Goal: Navigation & Orientation: Find specific page/section

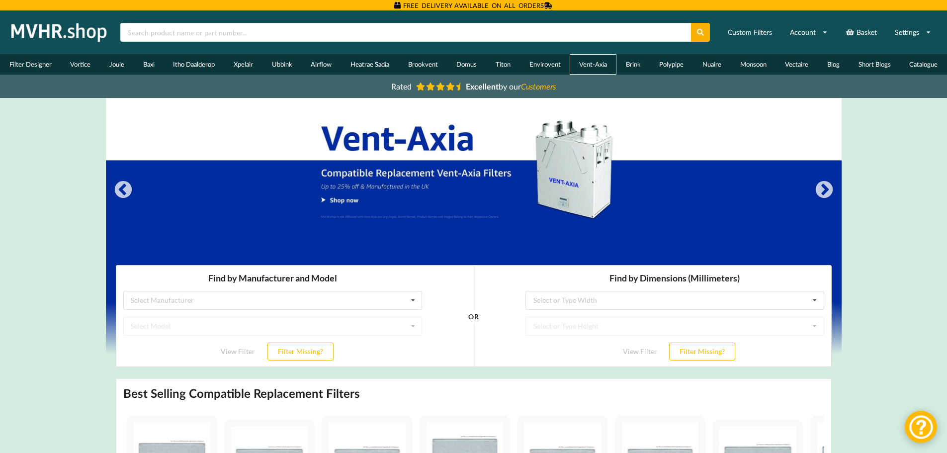
click at [575, 65] on link "Vent-Axia" at bounding box center [593, 64] width 47 height 20
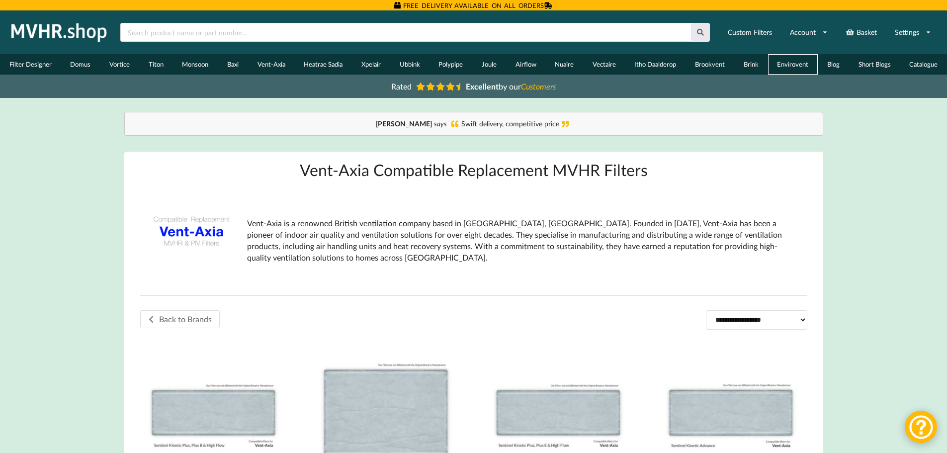
click at [798, 66] on link "Envirovent" at bounding box center [793, 64] width 50 height 20
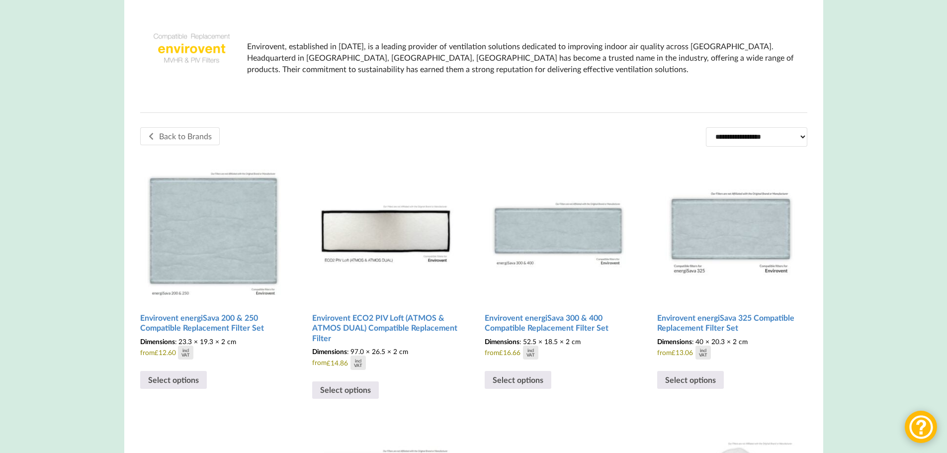
scroll to position [4, 0]
